Goal: Task Accomplishment & Management: Use online tool/utility

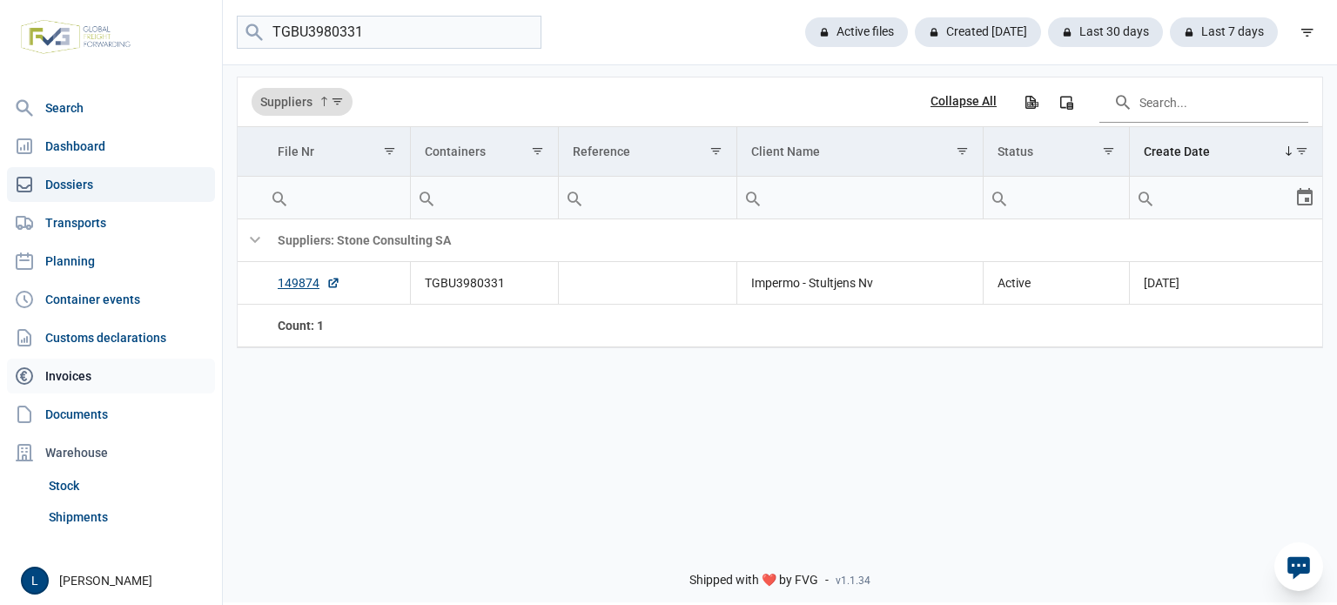
click at [81, 365] on link "Invoices" at bounding box center [111, 376] width 208 height 35
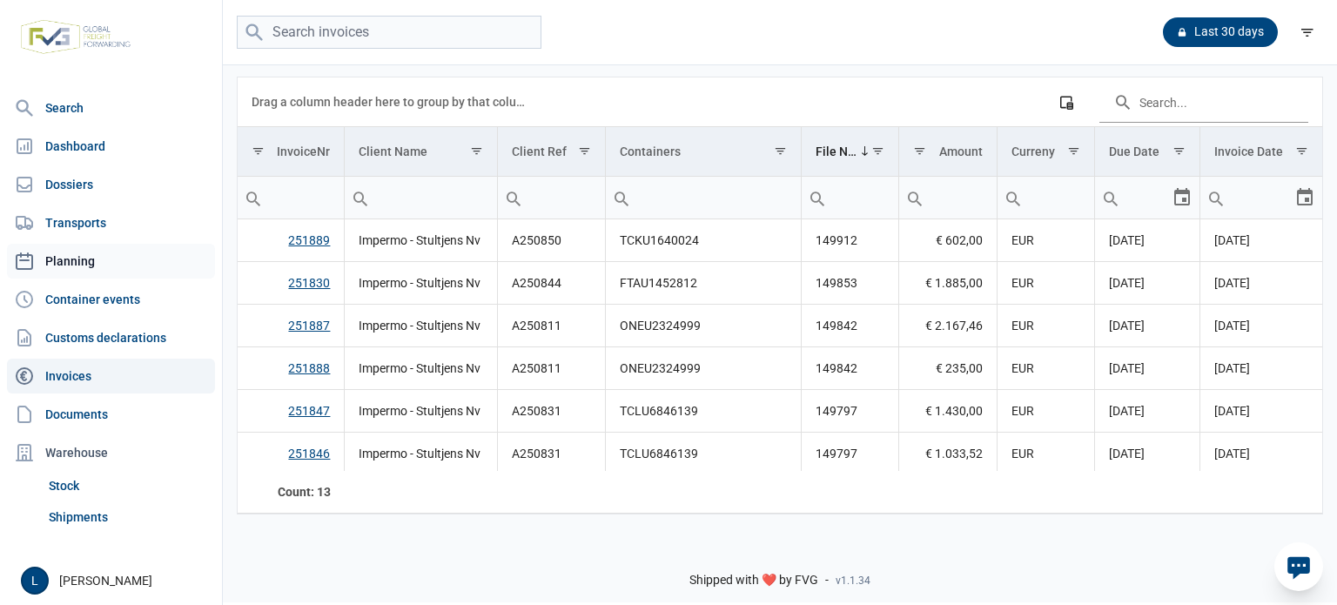
click at [98, 257] on link "Planning" at bounding box center [111, 261] width 208 height 35
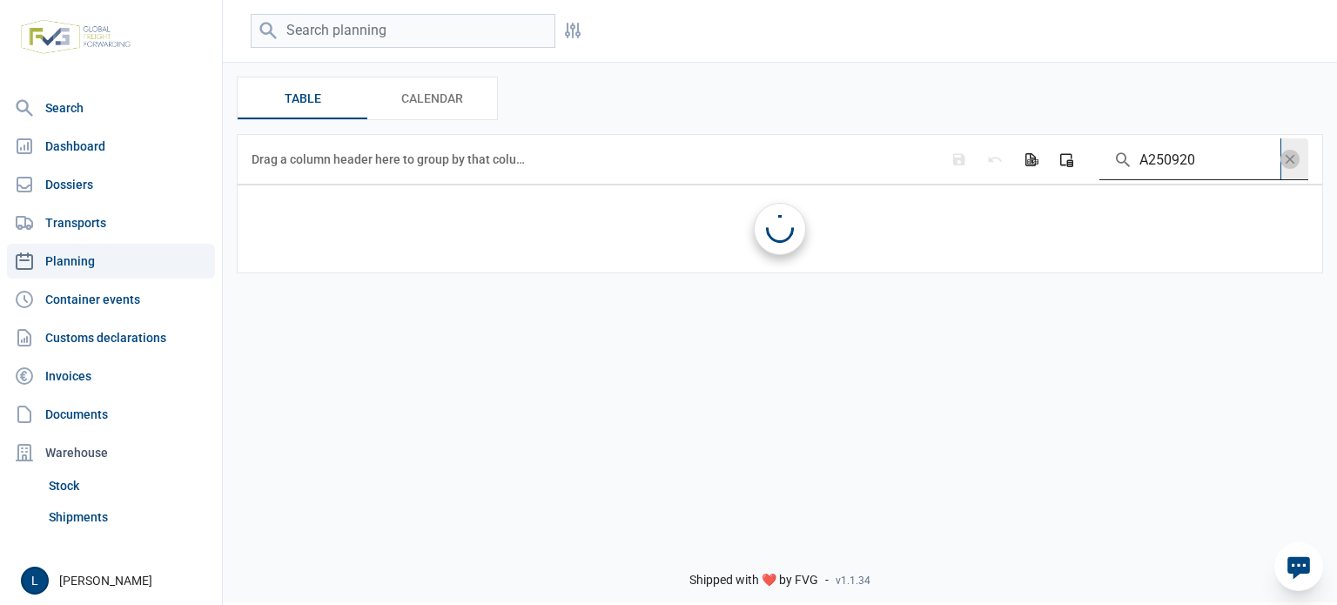
click at [1186, 170] on input "A250920" at bounding box center [1189, 159] width 181 height 42
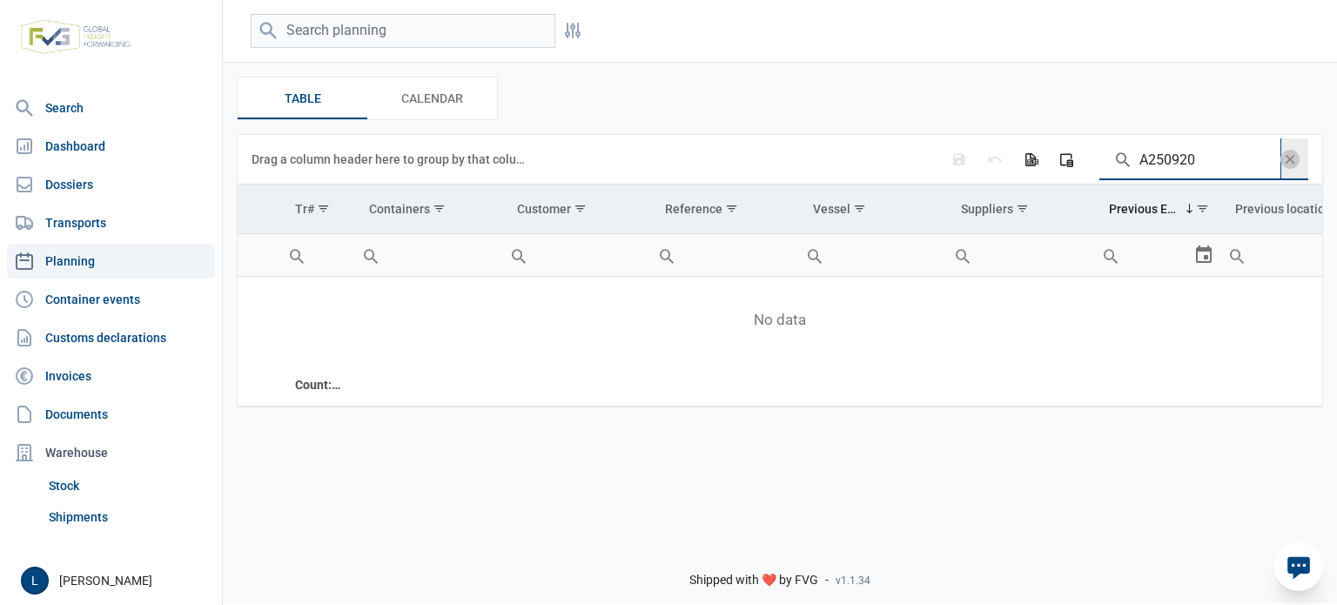
paste input "TRHU1209355"
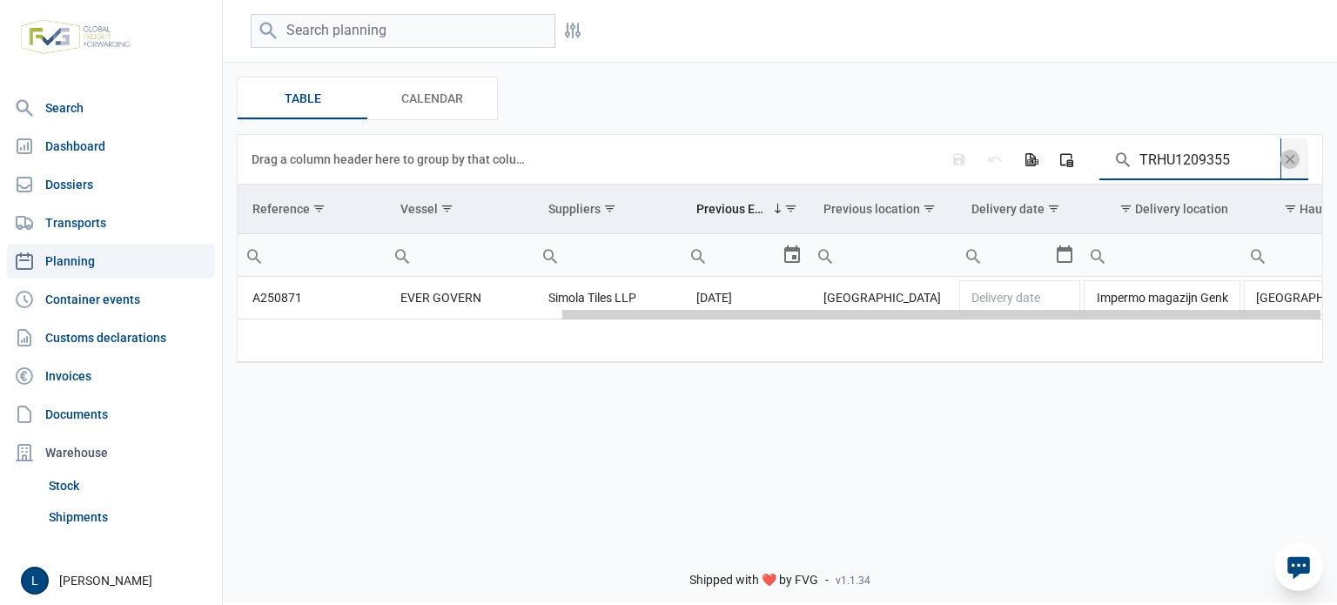
scroll to position [0, 460]
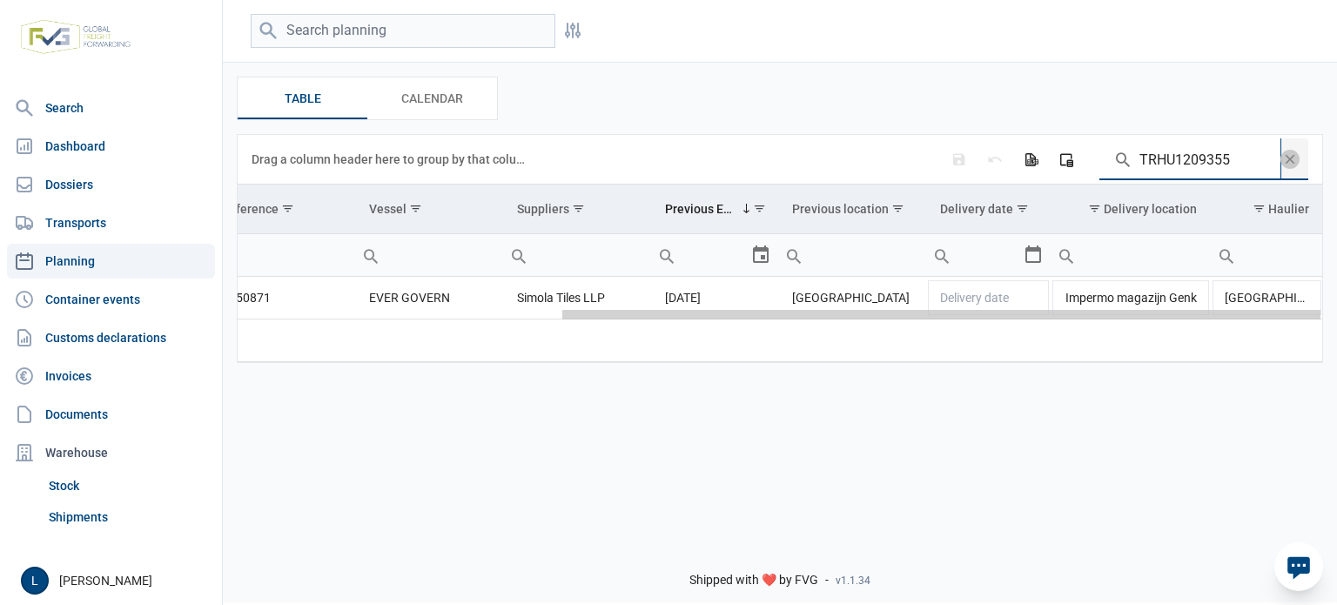
drag, startPoint x: 672, startPoint y: 316, endPoint x: 1248, endPoint y: 314, distance: 576.3
click at [1248, 314] on body "For evaluation purposes only. Redistribution prohibited. Please register an exi…" at bounding box center [668, 272] width 1337 height 605
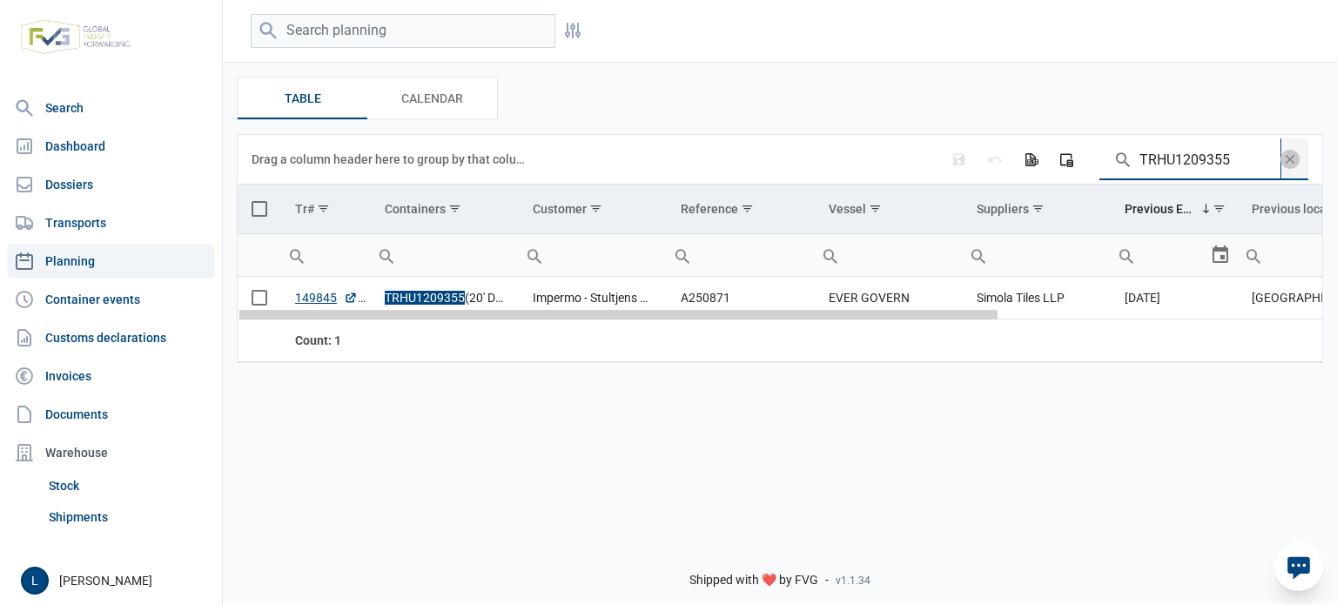
drag, startPoint x: 1247, startPoint y: 313, endPoint x: 525, endPoint y: 317, distance: 722.5
click at [534, 319] on body "For evaluation purposes only. Redistribution prohibited. Please register an exi…" at bounding box center [668, 272] width 1337 height 605
type input "TRHU1209355"
click at [272, 294] on td "Data grid with 1 rows and 11 columns" at bounding box center [260, 298] width 44 height 43
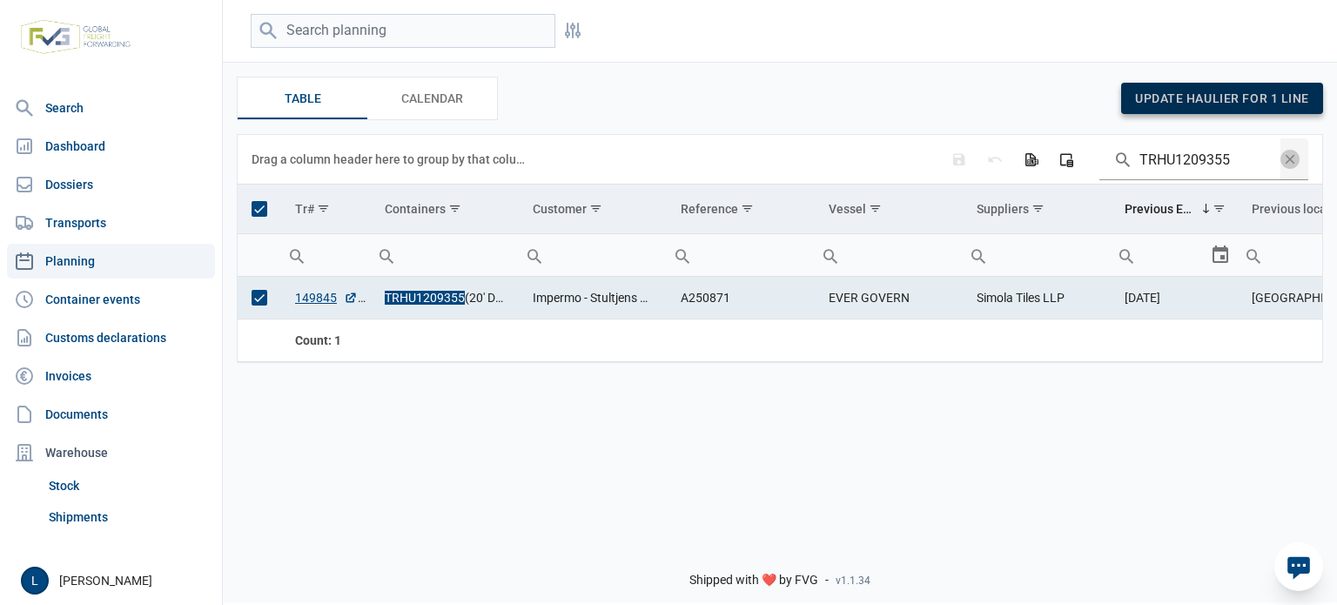
click at [1159, 100] on span "update haulier for 1 line" at bounding box center [1222, 98] width 174 height 14
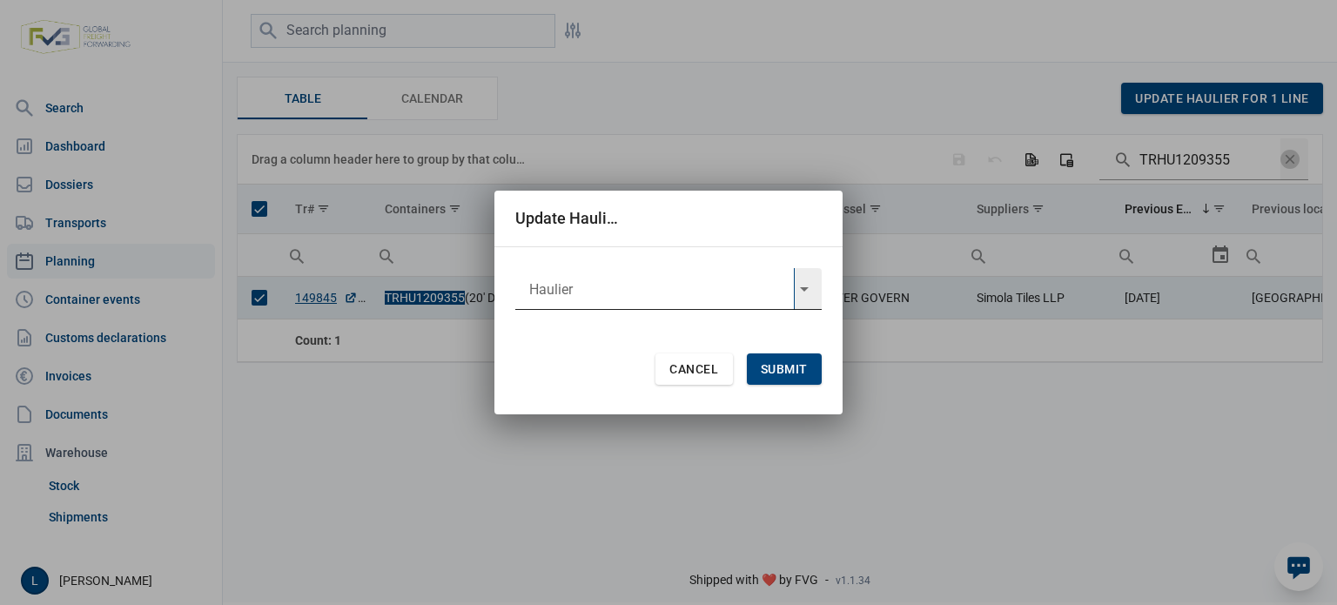
click at [686, 288] on input "text" at bounding box center [654, 289] width 279 height 42
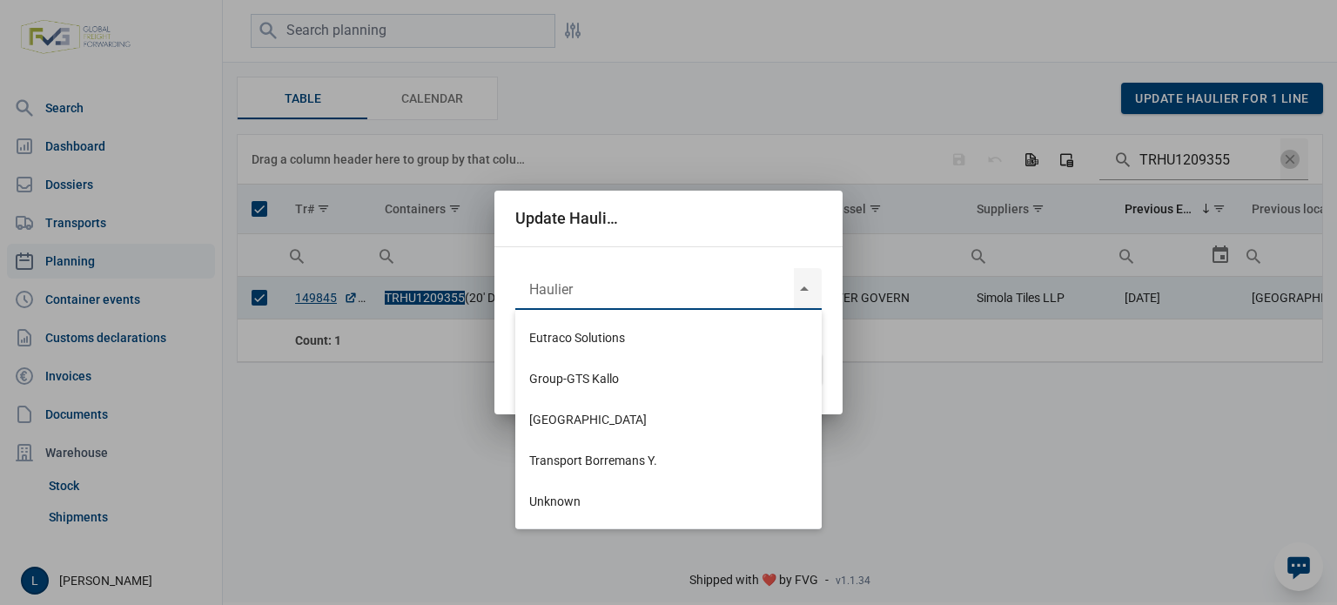
click at [1026, 461] on div "Update Haulier Cancel Submit" at bounding box center [668, 302] width 1337 height 605
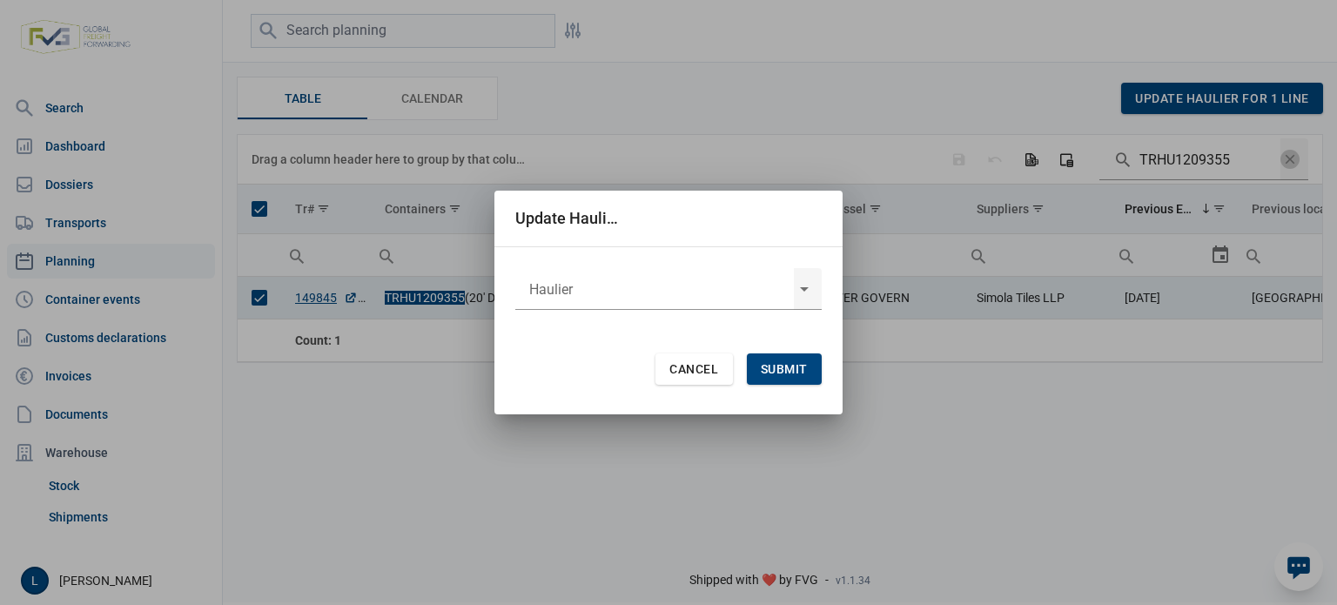
click at [705, 365] on span "Cancel" at bounding box center [693, 369] width 49 height 14
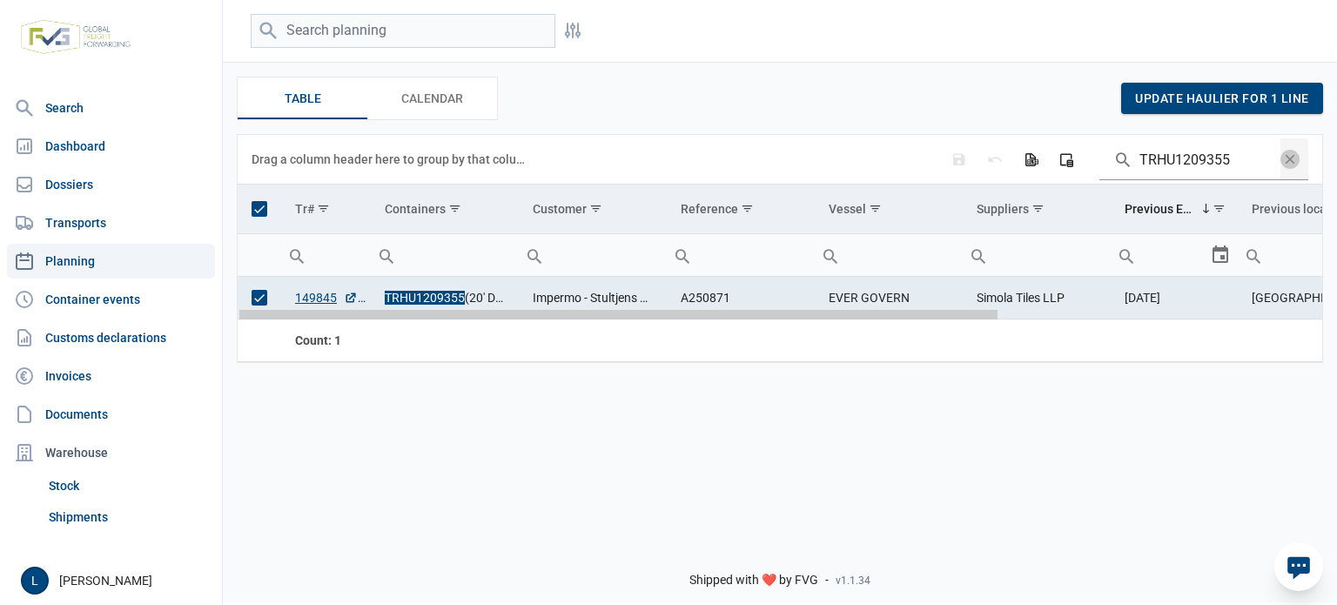
scroll to position [0, 460]
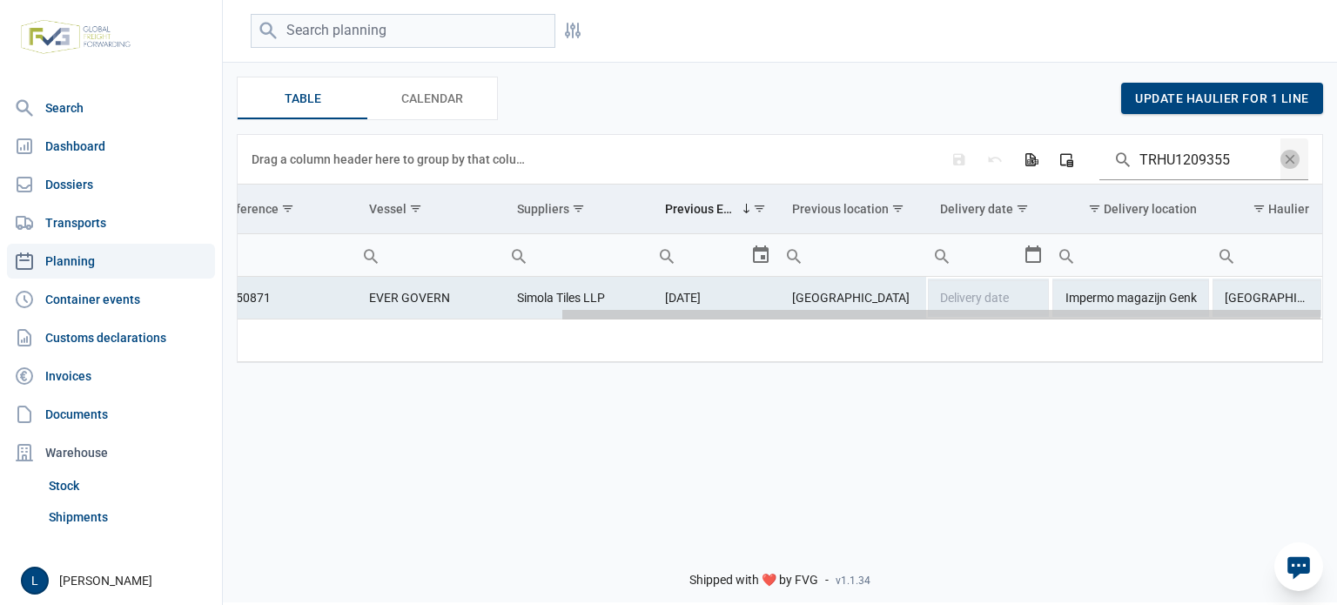
drag, startPoint x: 699, startPoint y: 313, endPoint x: 1336, endPoint y: 324, distance: 637.3
click at [1336, 324] on body "For evaluation purposes only. Redistribution prohibited. Please register an exi…" at bounding box center [668, 272] width 1337 height 605
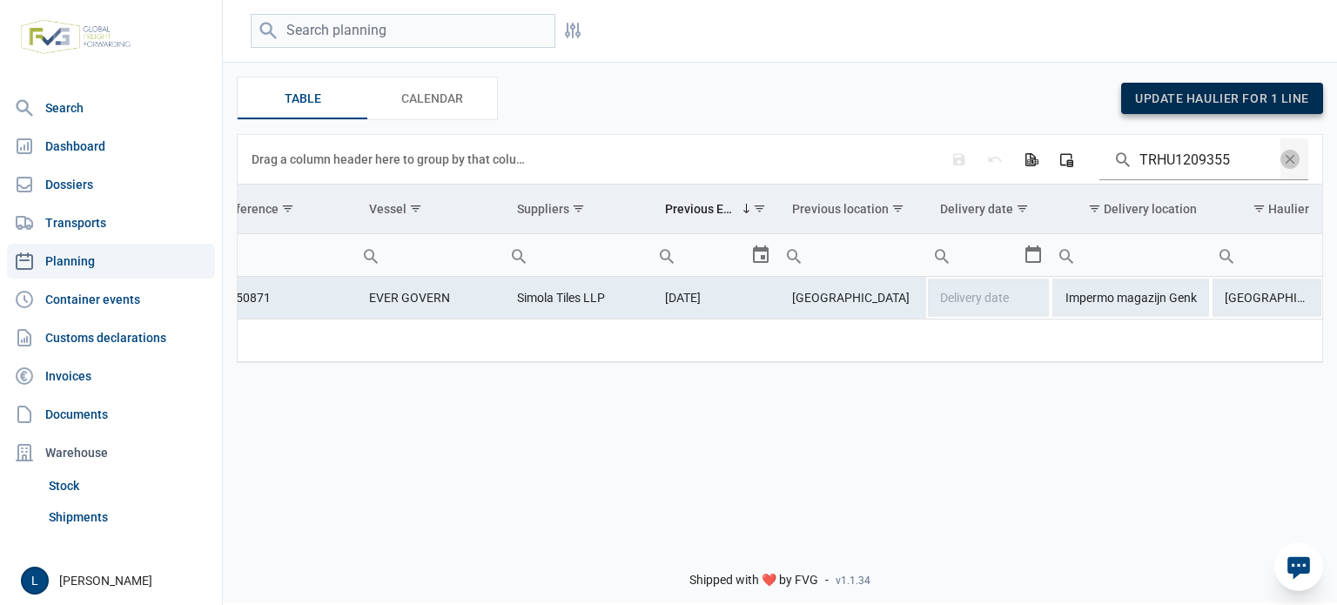
click at [1247, 99] on span "update haulier for 1 line" at bounding box center [1222, 98] width 174 height 14
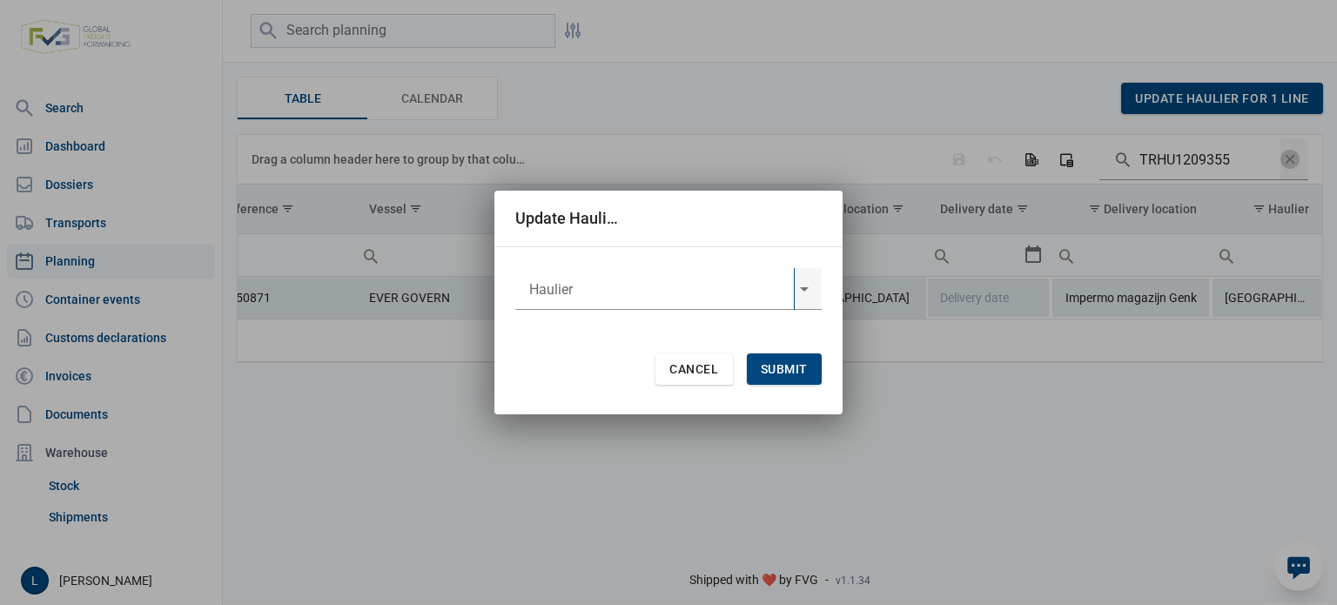
click at [740, 294] on input "text" at bounding box center [654, 289] width 279 height 42
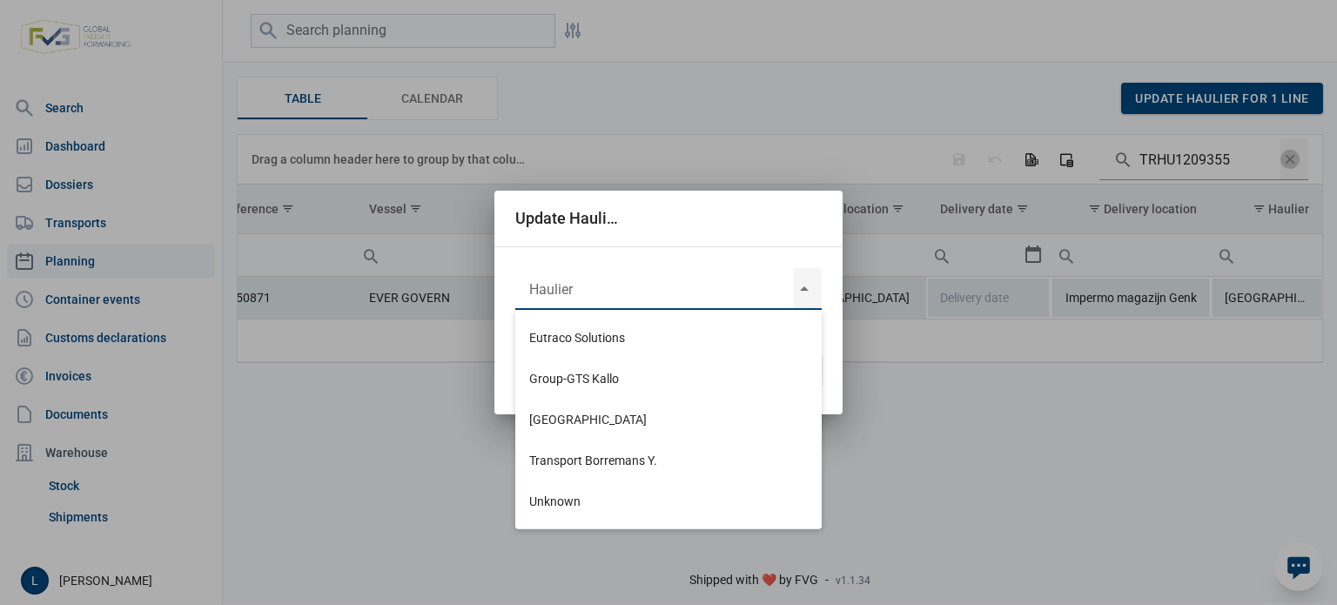
click at [1005, 381] on div "Update Haulier Cancel Submit" at bounding box center [668, 302] width 1337 height 605
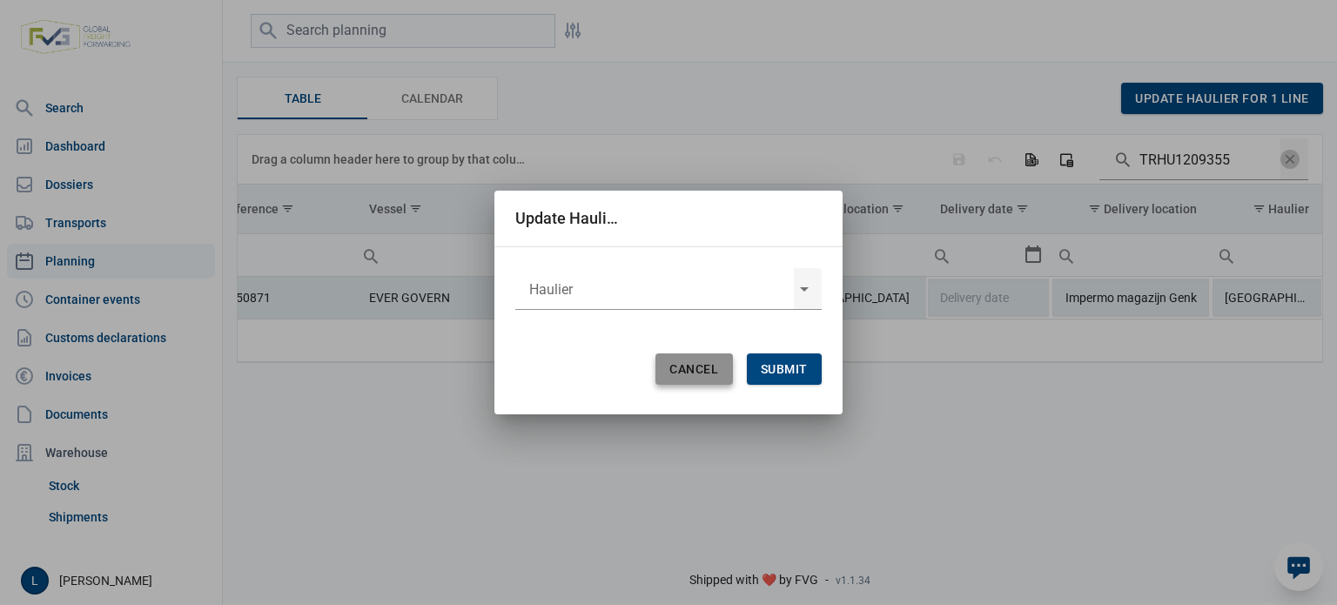
click at [670, 366] on span "Cancel" at bounding box center [693, 369] width 49 height 14
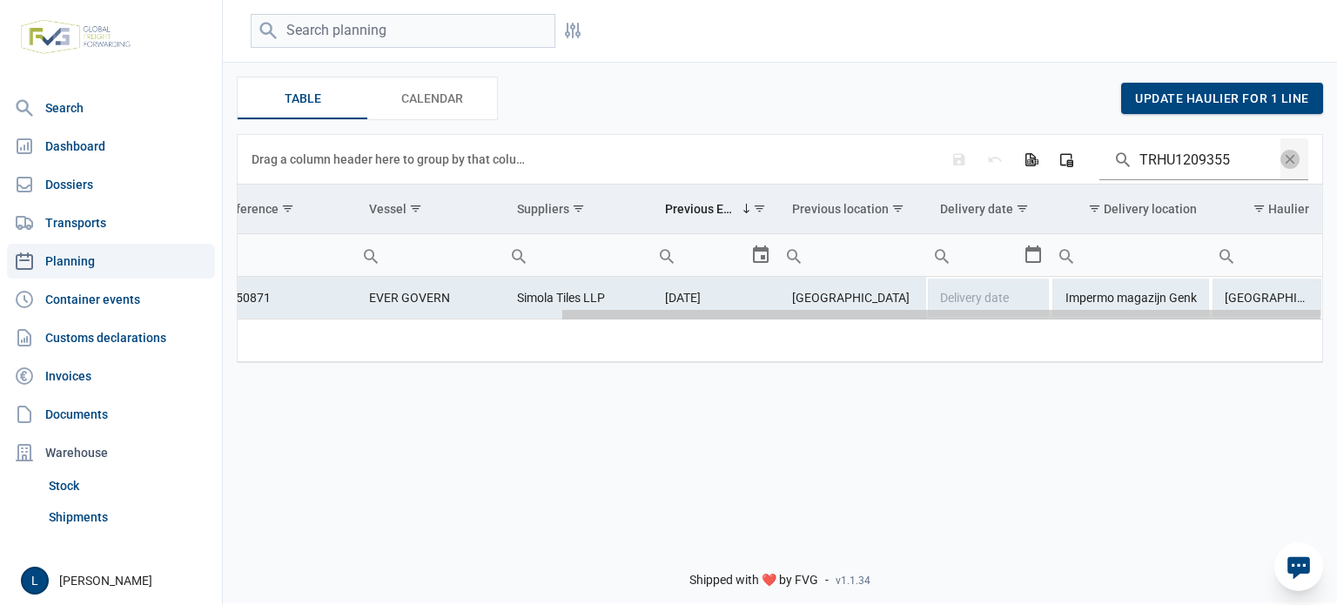
scroll to position [0, 208]
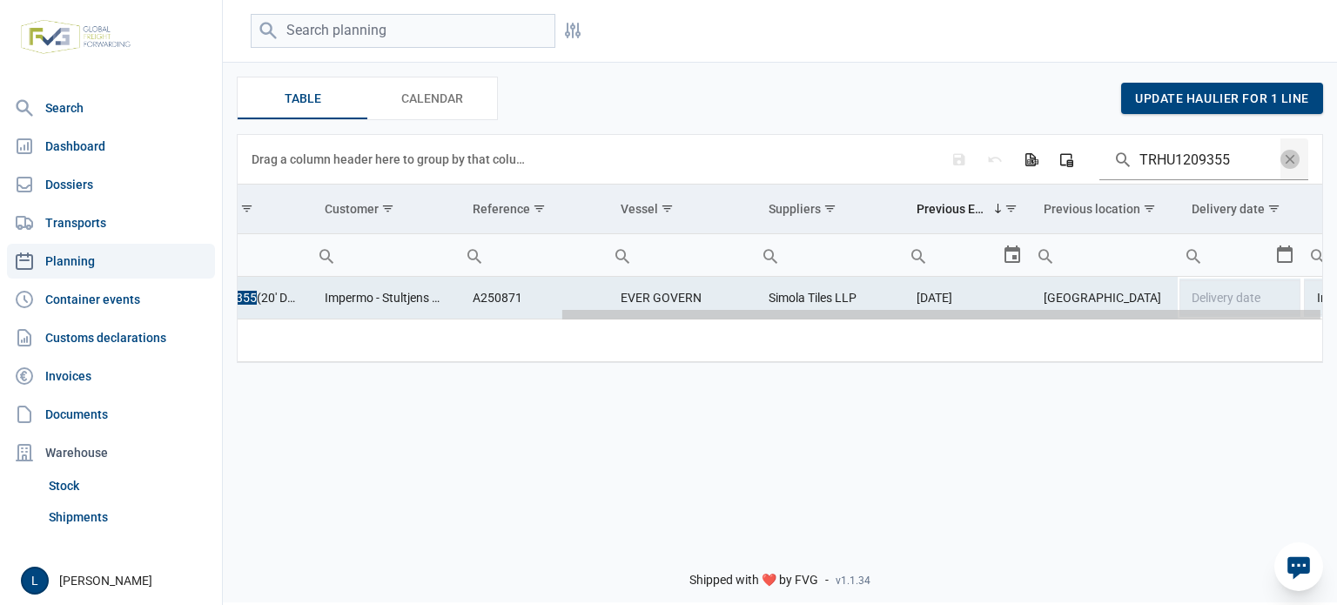
drag, startPoint x: 989, startPoint y: 317, endPoint x: 572, endPoint y: 326, distance: 417.1
click at [582, 326] on body "For evaluation purposes only. Redistribution prohibited. Please register an exi…" at bounding box center [668, 272] width 1337 height 605
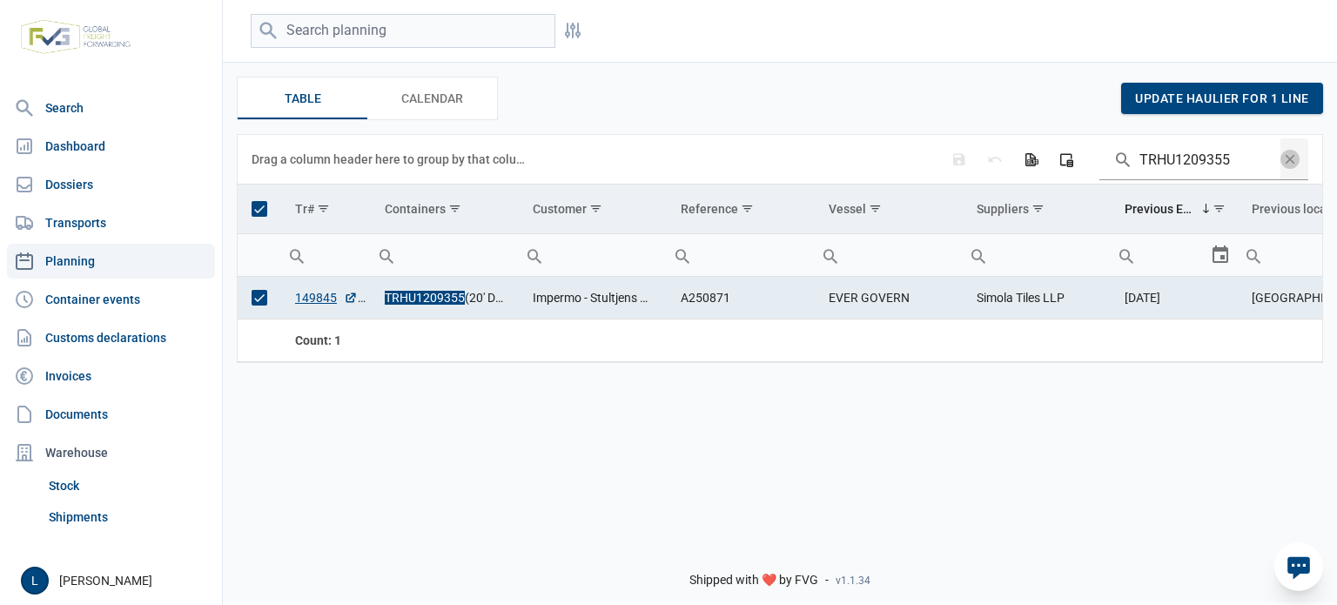
click at [534, 372] on div "Table Table Calendar Calendar update haulier for 1 line Data grid with 1 rows a…" at bounding box center [780, 220] width 1114 height 314
click at [538, 422] on div "Filters Filters Table Table Calendar Calendar update haulier for 1 line Data gr…" at bounding box center [780, 262] width 1114 height 531
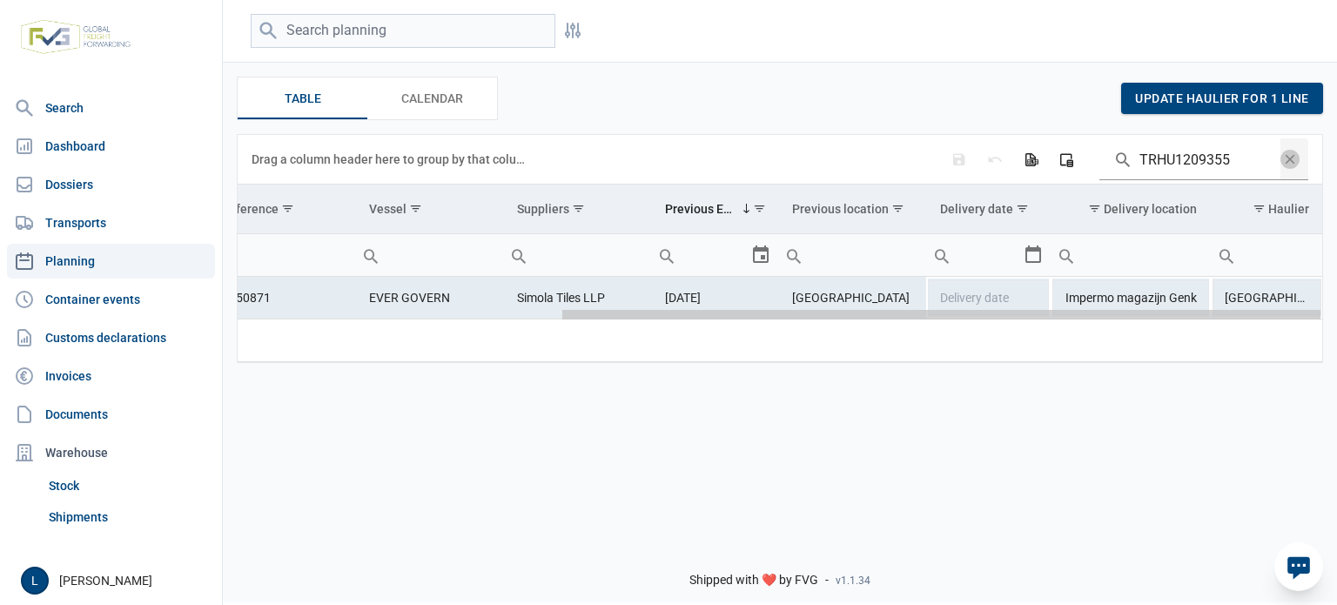
drag, startPoint x: 602, startPoint y: 317, endPoint x: 1206, endPoint y: 322, distance: 603.3
click at [1206, 322] on body "For evaluation purposes only. Redistribution prohibited. Please register an exi…" at bounding box center [668, 272] width 1337 height 605
click at [460, 412] on div "Filters Filters Table Table Calendar Calendar update haulier for 1 line Data gr…" at bounding box center [780, 262] width 1114 height 531
click at [1299, 162] on span "Data grid toolbar" at bounding box center [1289, 159] width 19 height 19
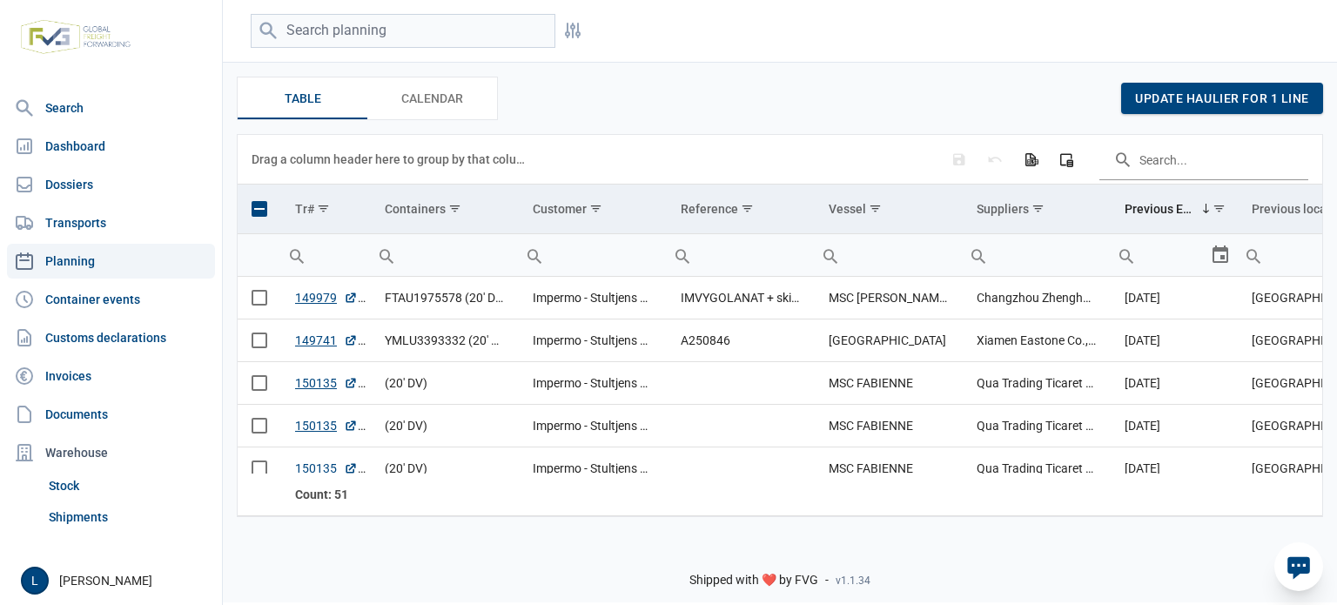
click at [253, 209] on span "Select all" at bounding box center [260, 209] width 16 height 16
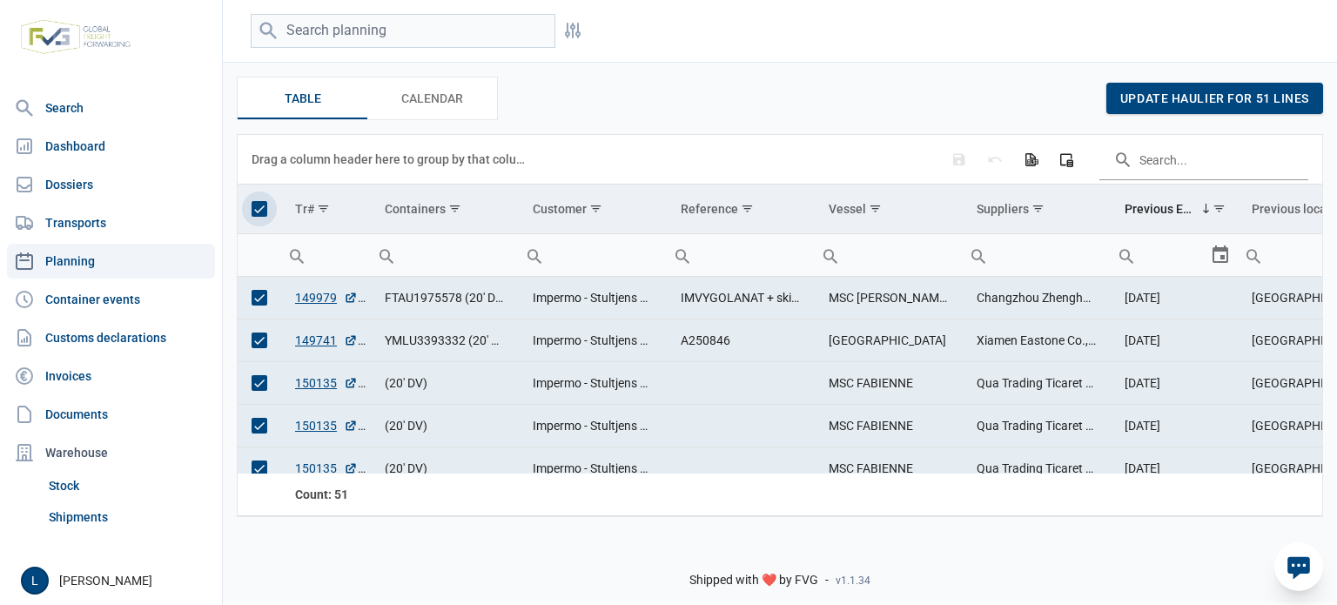
click at [253, 209] on span "Select all" at bounding box center [260, 209] width 16 height 16
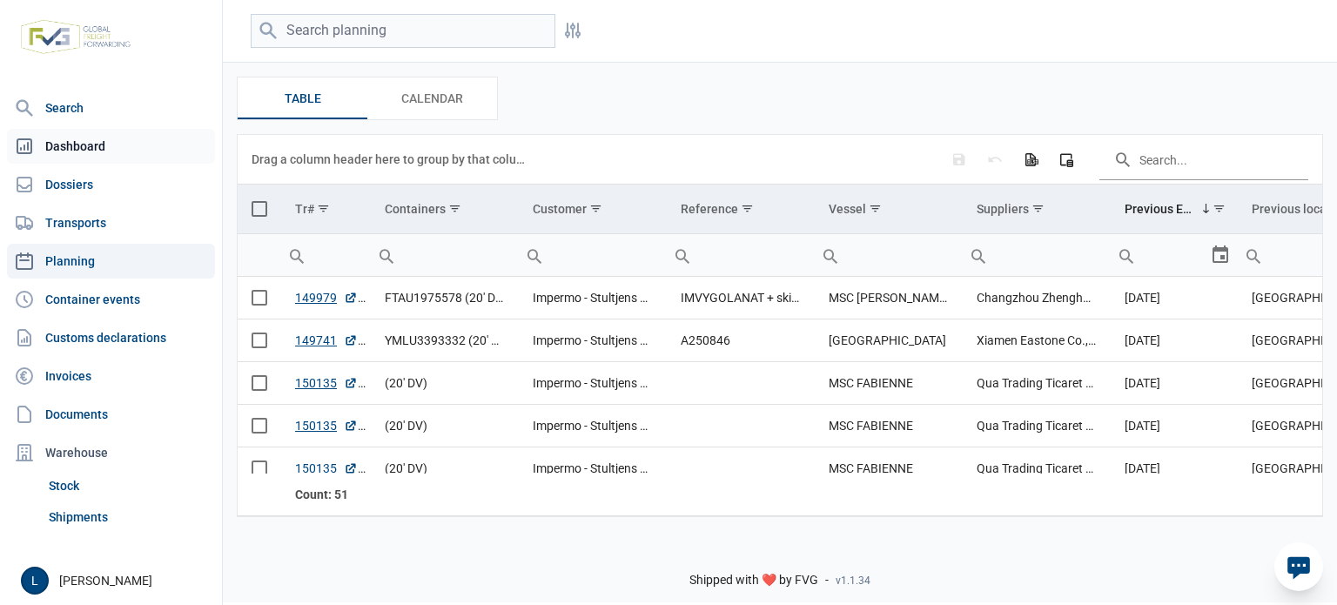
click at [162, 152] on link "Dashboard" at bounding box center [111, 146] width 208 height 35
